Goal: Task Accomplishment & Management: Manage account settings

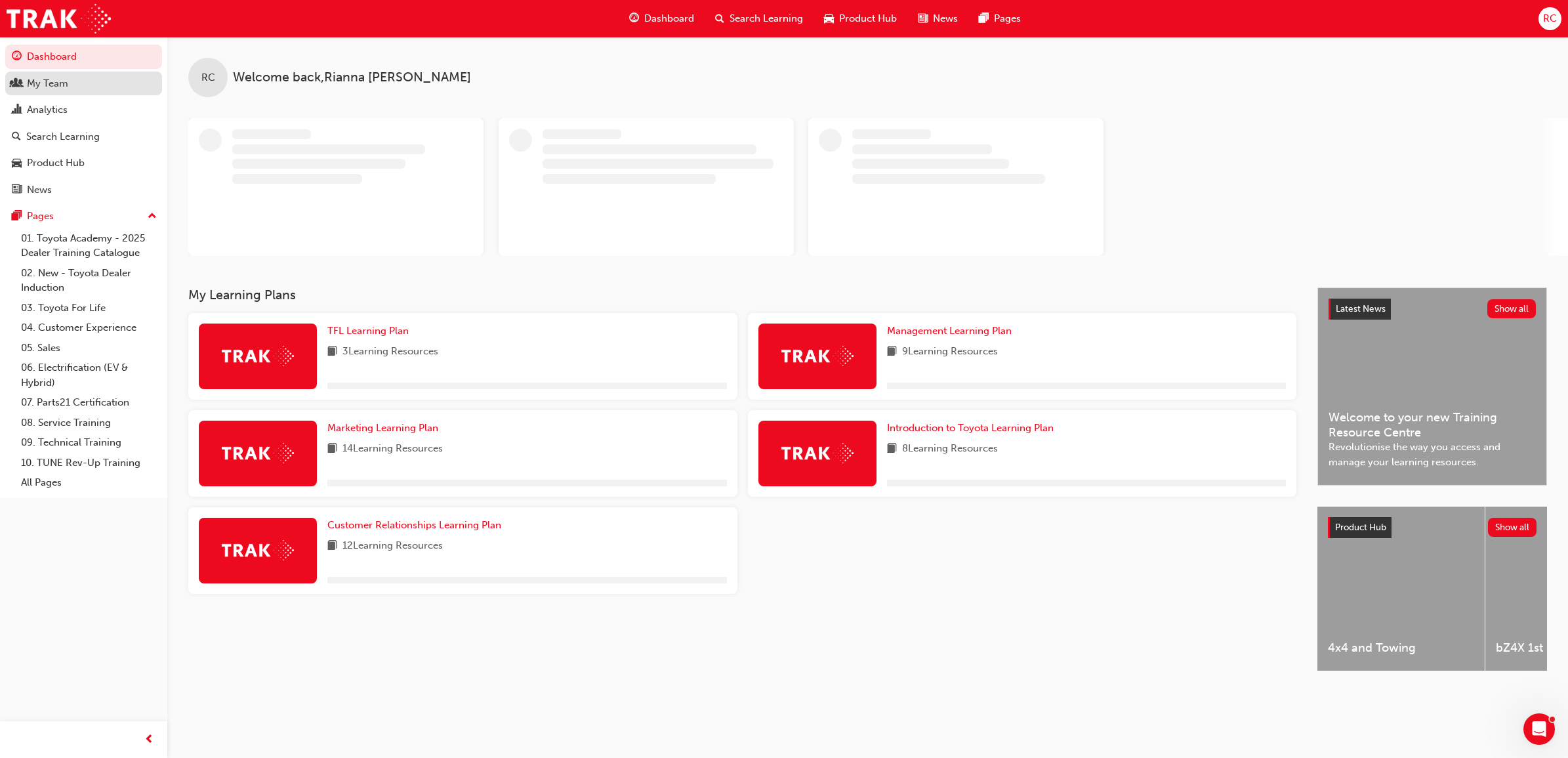
click at [78, 87] on div "My Team" at bounding box center [84, 84] width 143 height 16
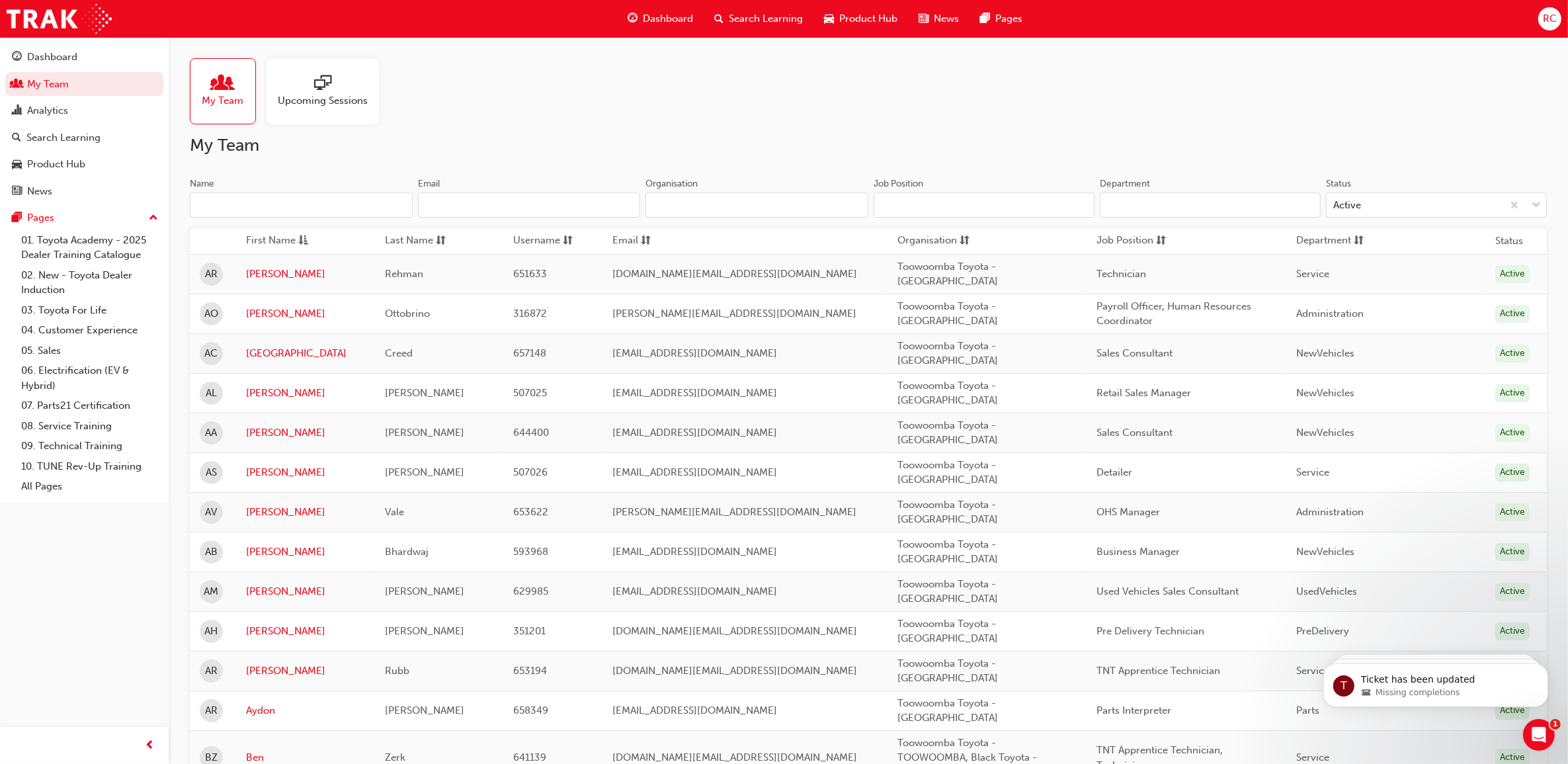
click at [270, 200] on input "Name" at bounding box center [301, 204] width 223 height 25
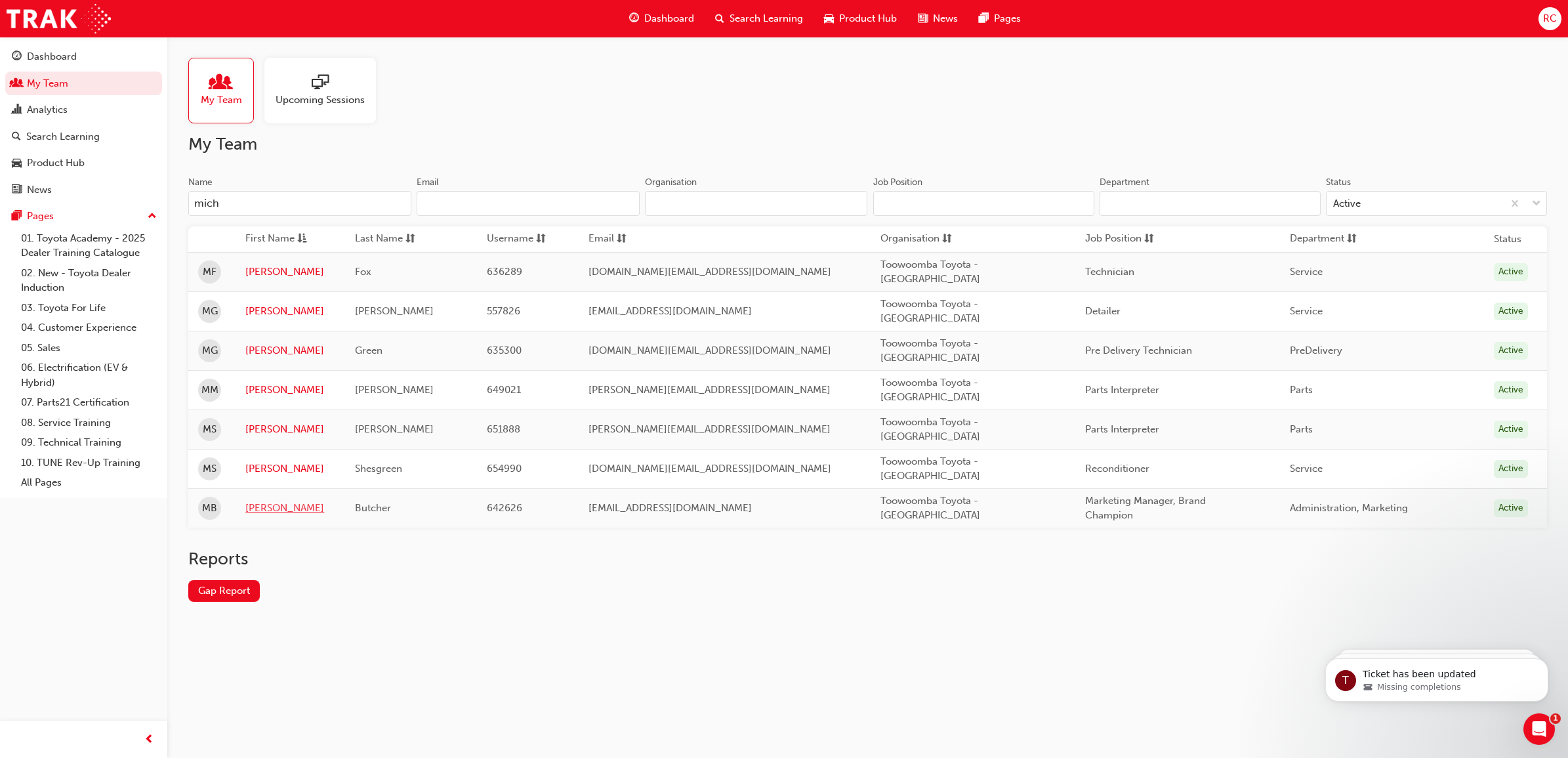
type input "mich"
click at [258, 513] on link "[PERSON_NAME]" at bounding box center [290, 508] width 90 height 15
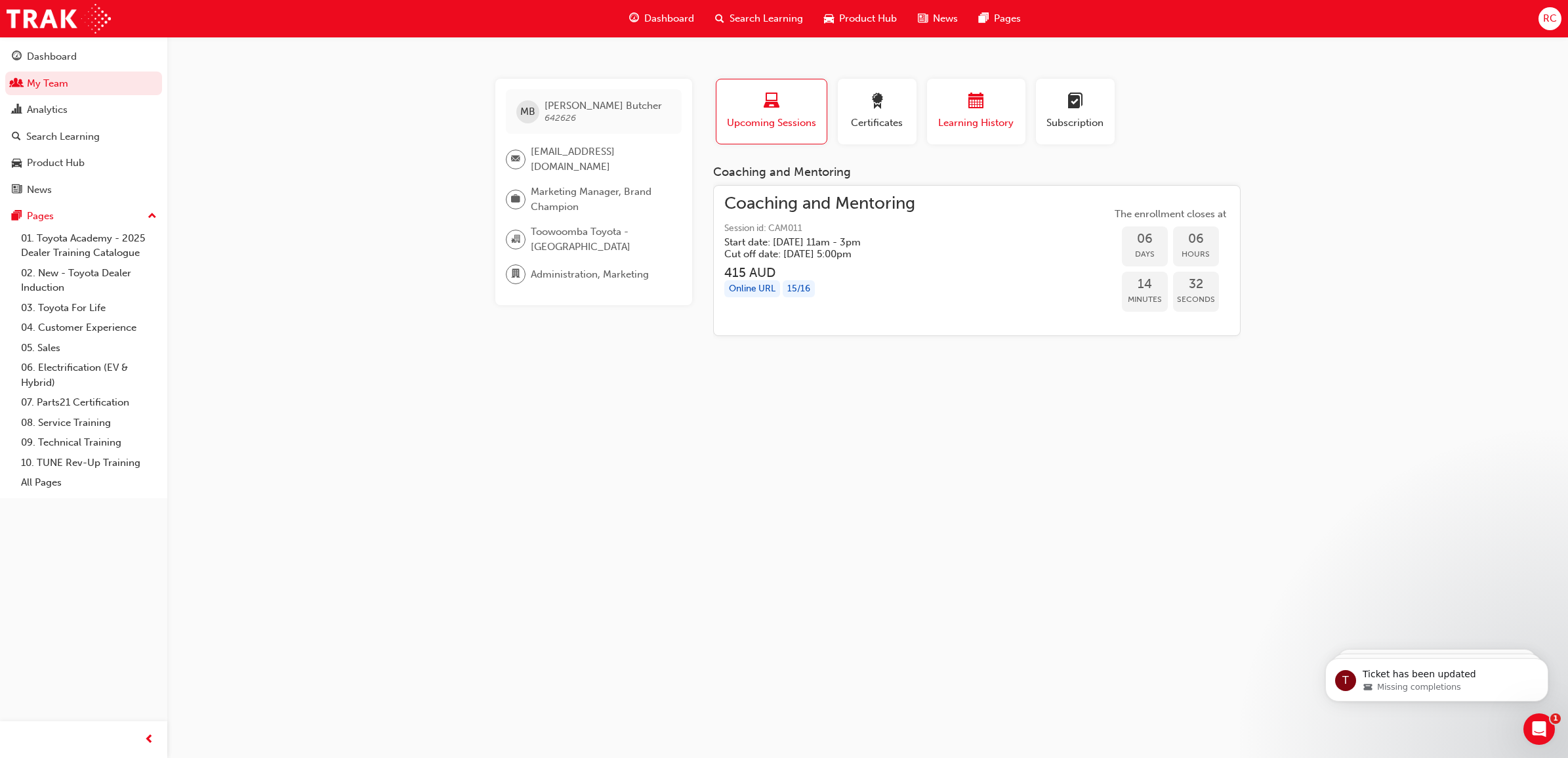
click at [988, 126] on span "Learning History" at bounding box center [976, 123] width 78 height 15
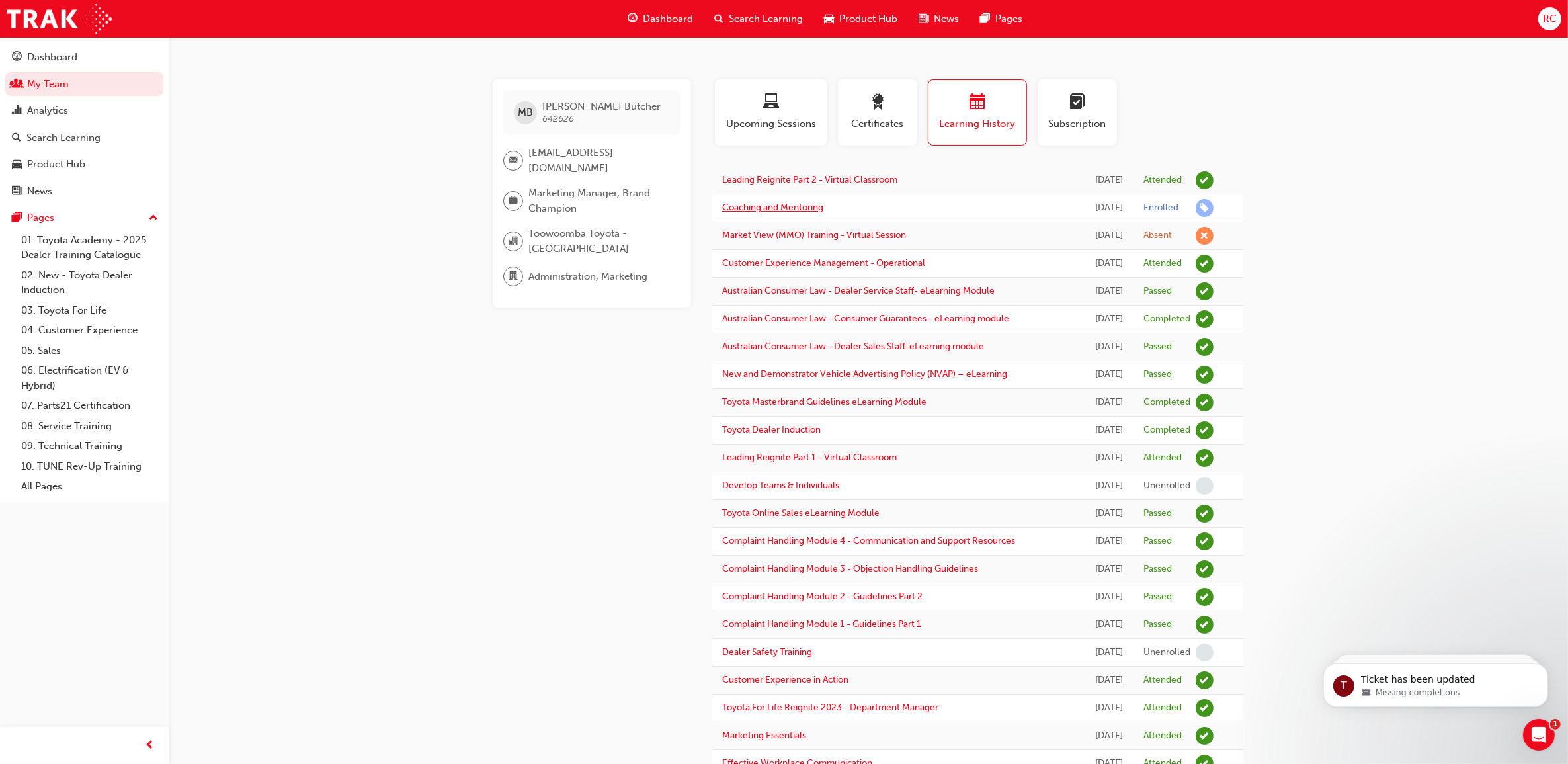
click at [802, 213] on link "Coaching and Mentoring" at bounding box center [773, 207] width 101 height 11
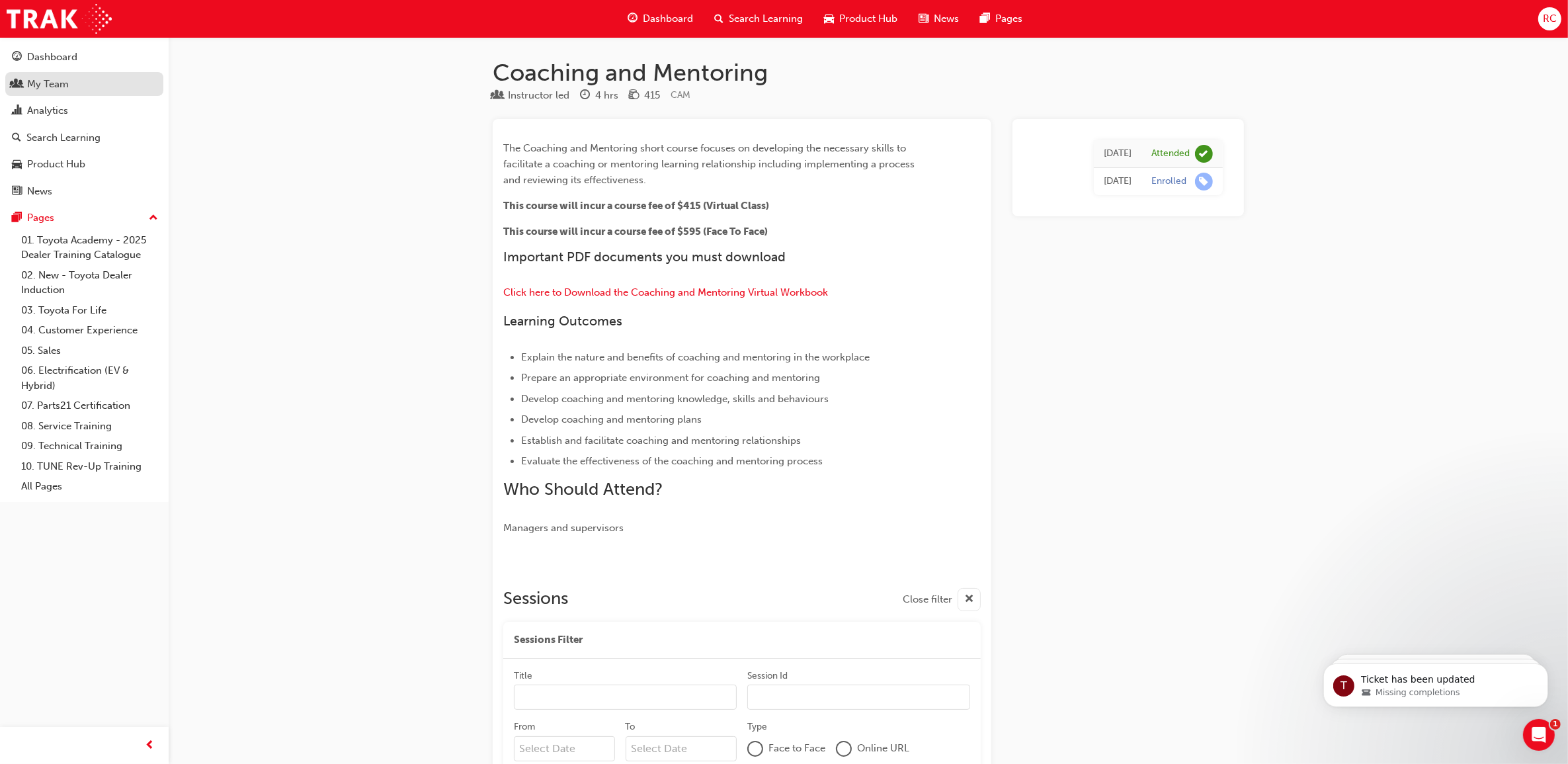
click at [61, 79] on div "My Team" at bounding box center [47, 84] width 41 height 15
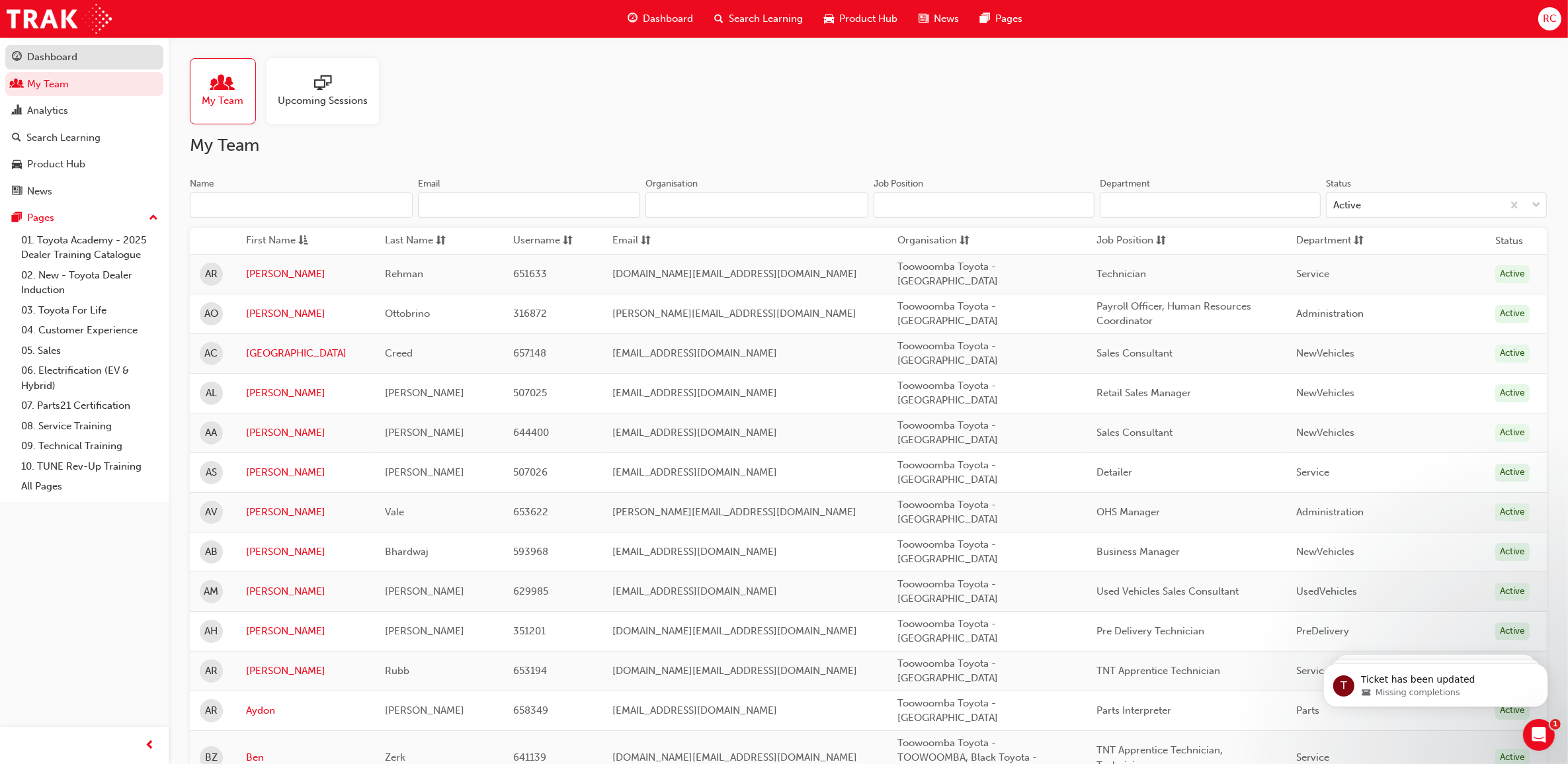
click at [66, 65] on div "Dashboard" at bounding box center [84, 57] width 145 height 17
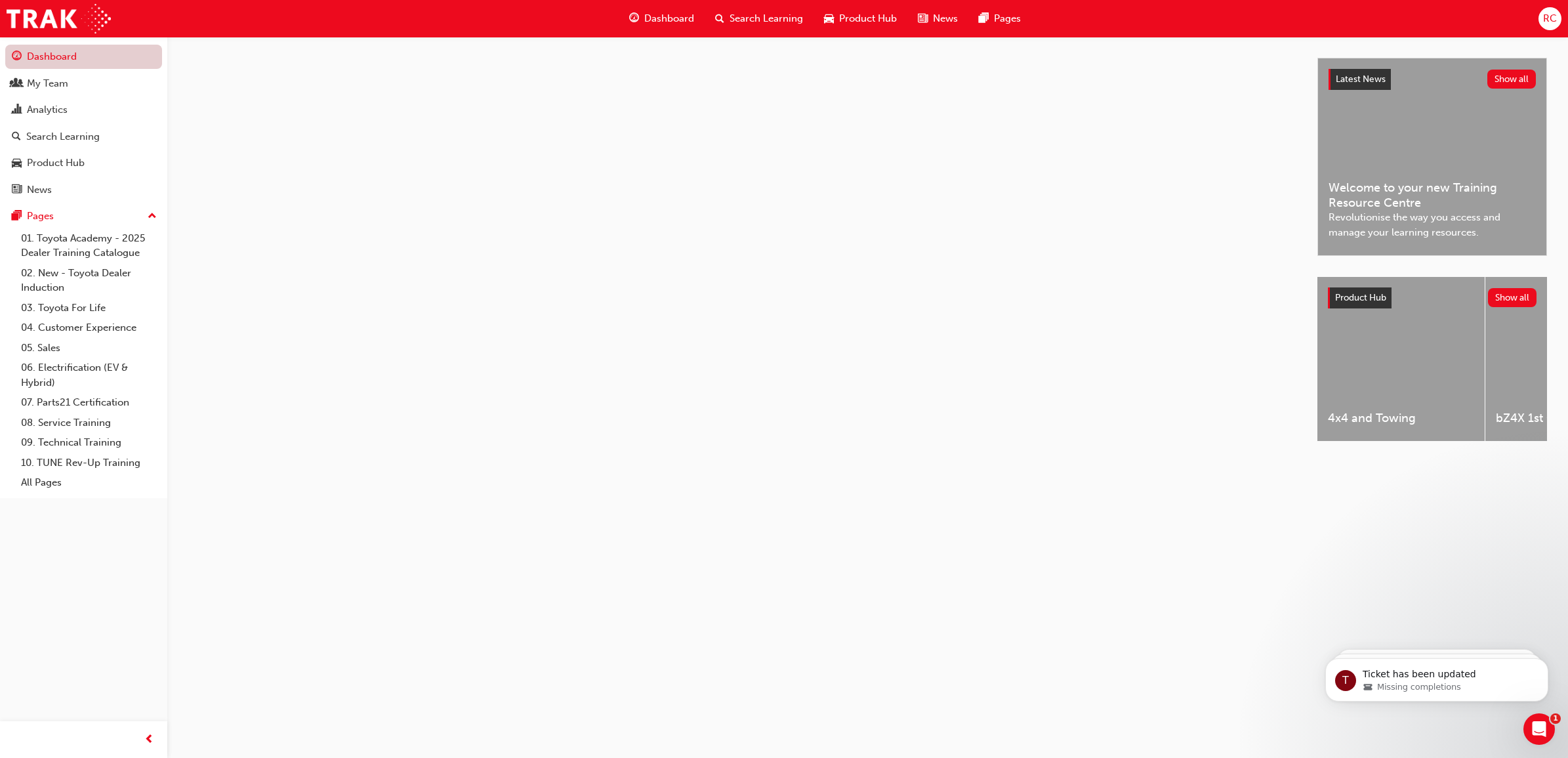
click at [74, 58] on link "Dashboard" at bounding box center [84, 57] width 157 height 24
click at [61, 90] on div "My Team" at bounding box center [47, 84] width 41 height 15
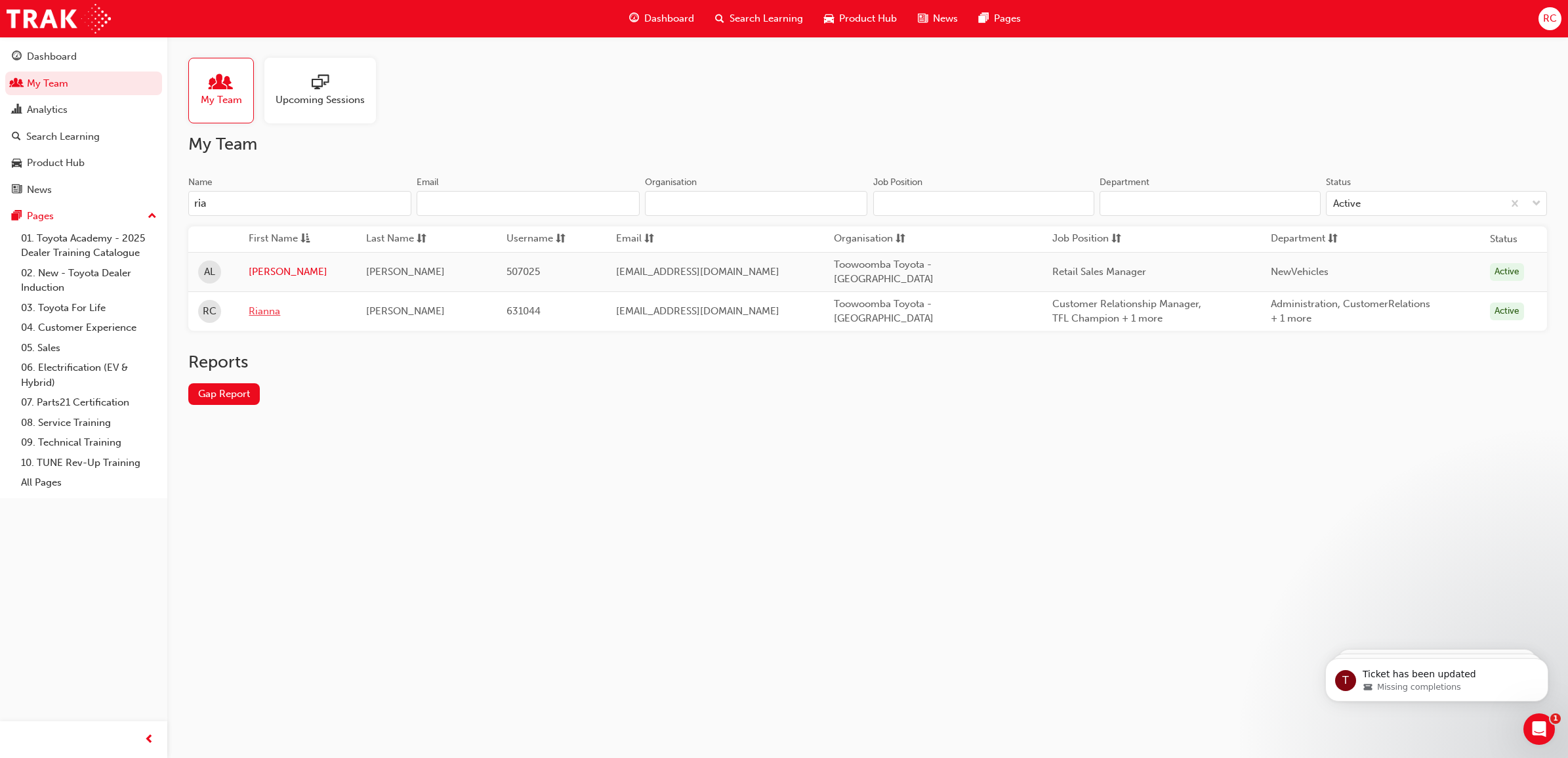
type input "ria"
click at [269, 309] on link "Rianna" at bounding box center [297, 311] width 98 height 15
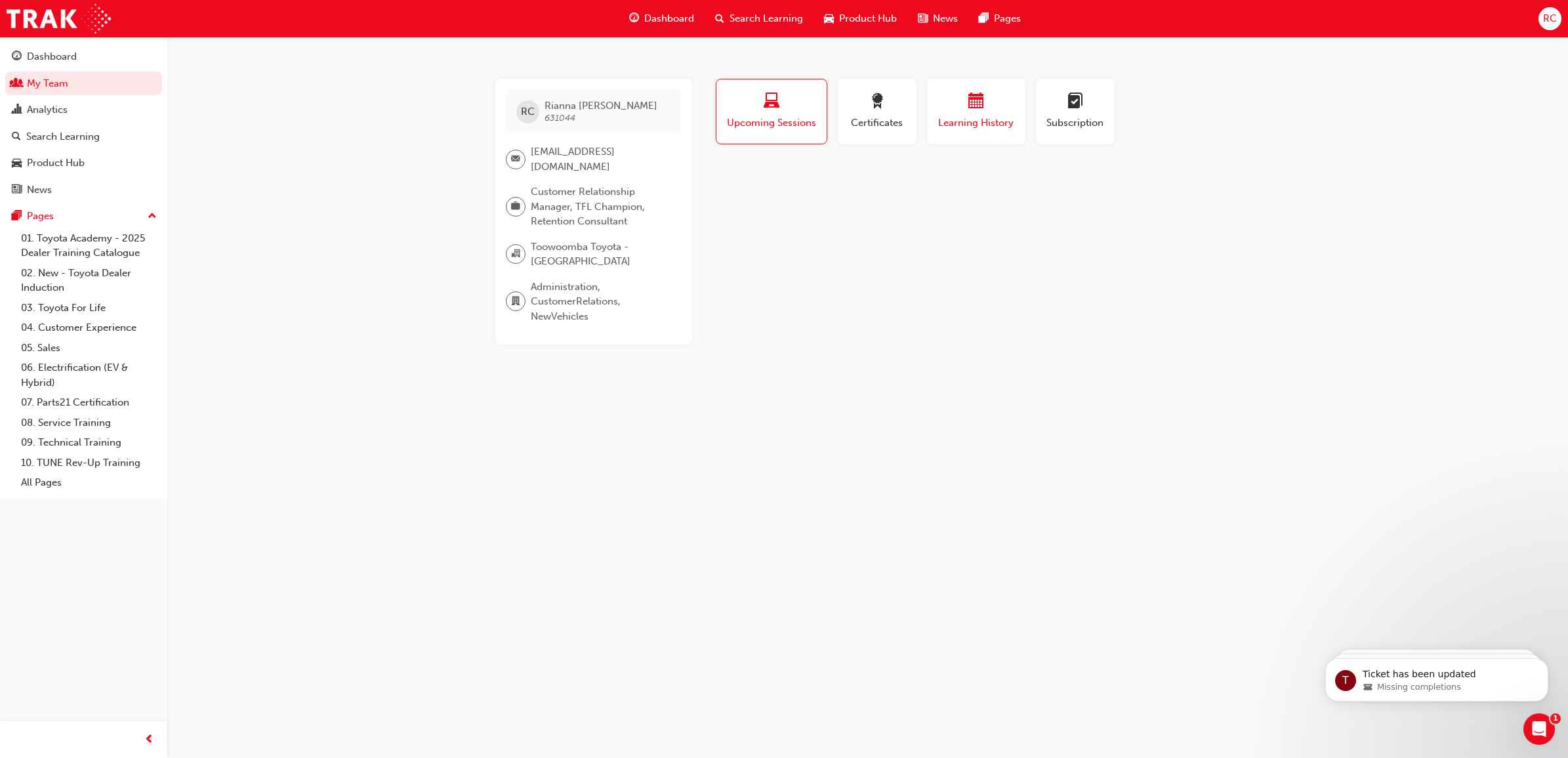
click at [959, 110] on div "button" at bounding box center [976, 103] width 78 height 20
